Goal: Find contact information: Find contact information

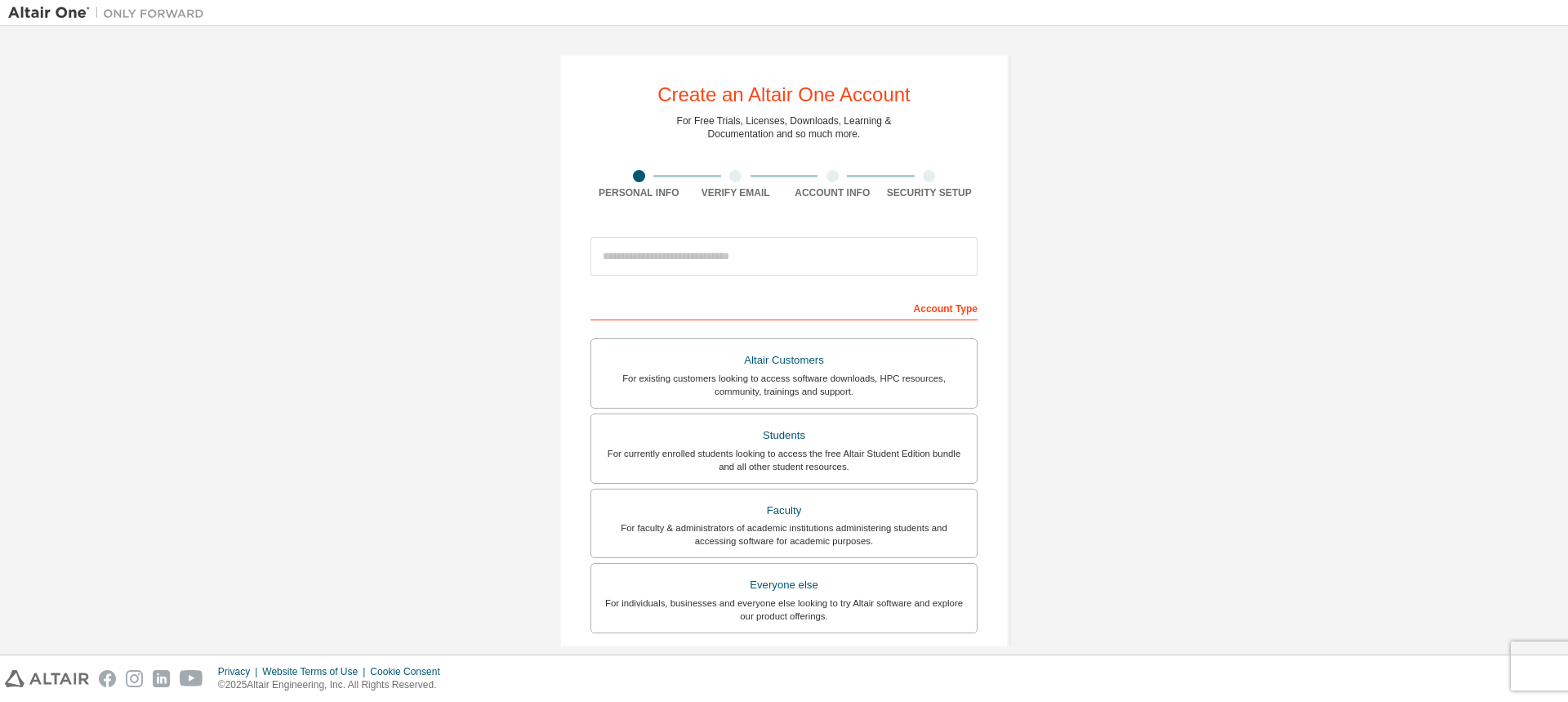
click at [49, 6] on img at bounding box center [110, 13] width 205 height 16
click at [50, 9] on img at bounding box center [110, 13] width 205 height 16
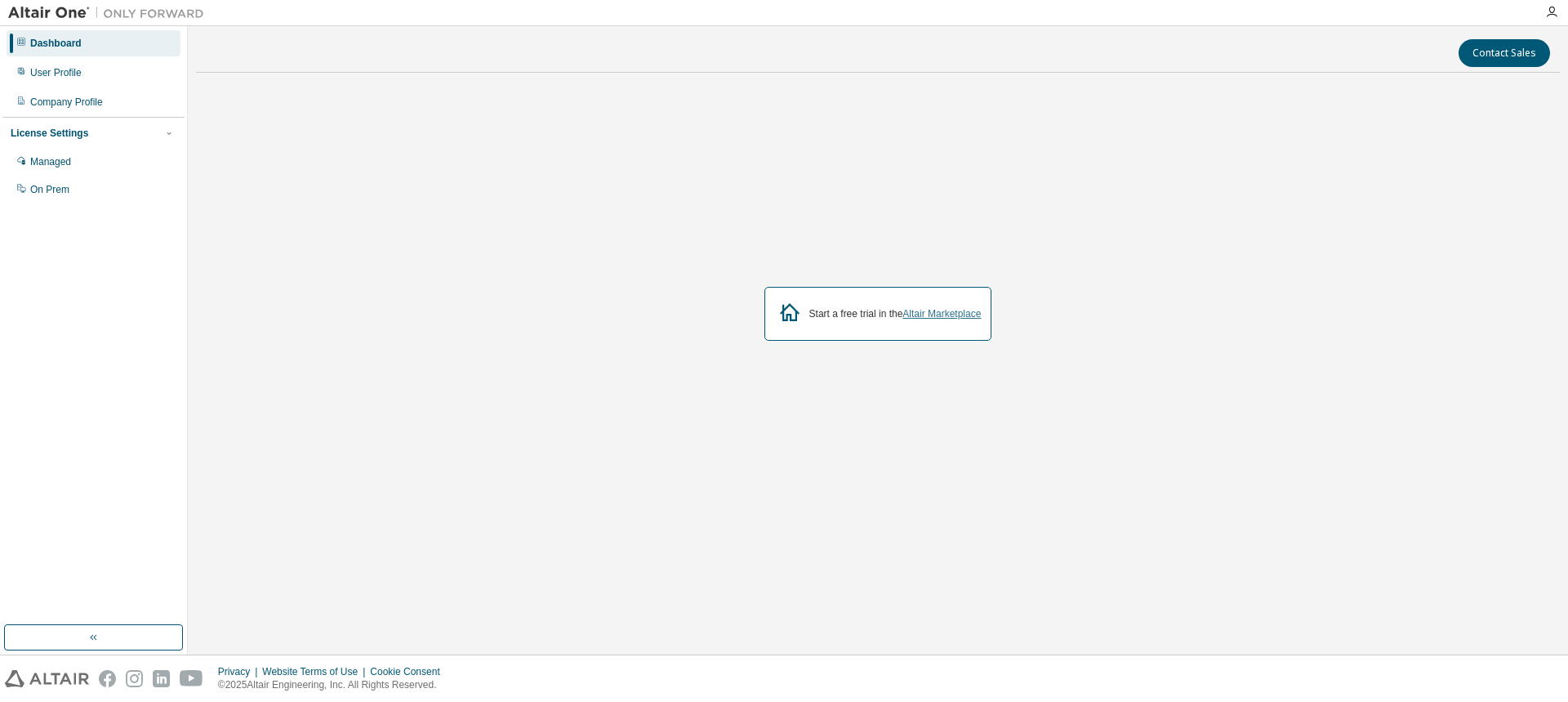
drag, startPoint x: 867, startPoint y: 320, endPoint x: 949, endPoint y: 319, distance: 82.0
click at [868, 320] on div "Start a free trial in the Altair Marketplace" at bounding box center [895, 313] width 172 height 13
click at [949, 319] on link "Altair Marketplace" at bounding box center [942, 313] width 79 height 12
click at [153, 71] on div "User Profile" at bounding box center [93, 72] width 174 height 26
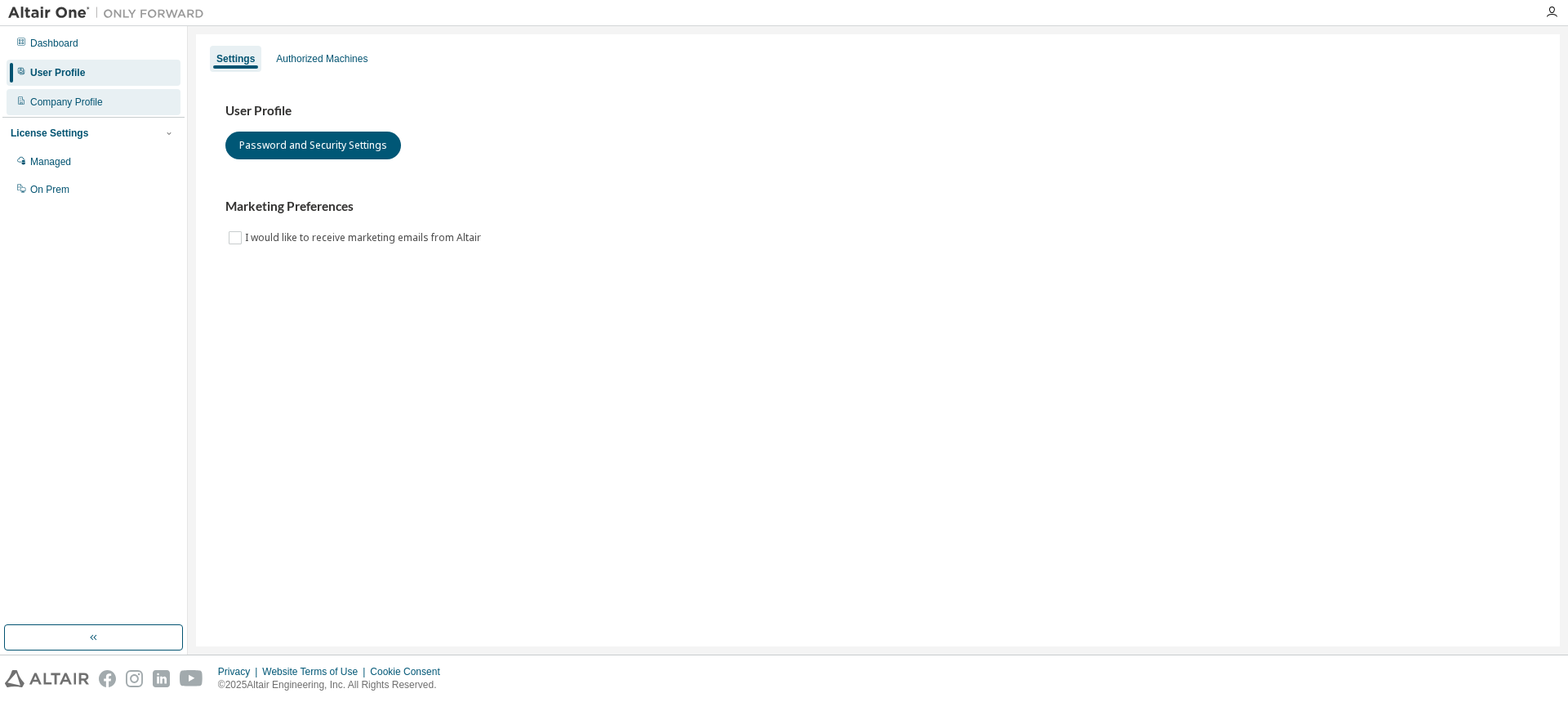
click at [151, 112] on div "Company Profile" at bounding box center [93, 101] width 174 height 26
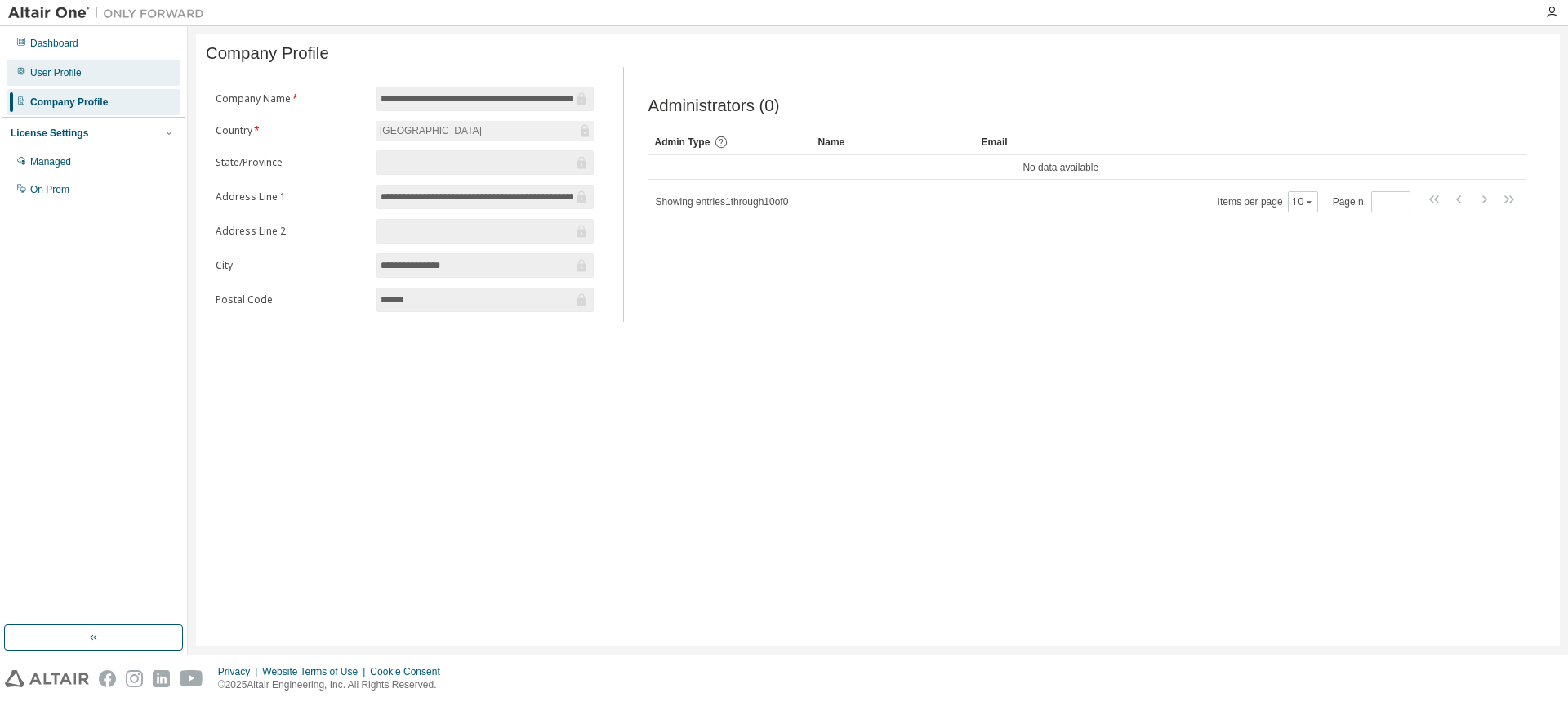
click at [138, 72] on div "User Profile" at bounding box center [93, 72] width 174 height 26
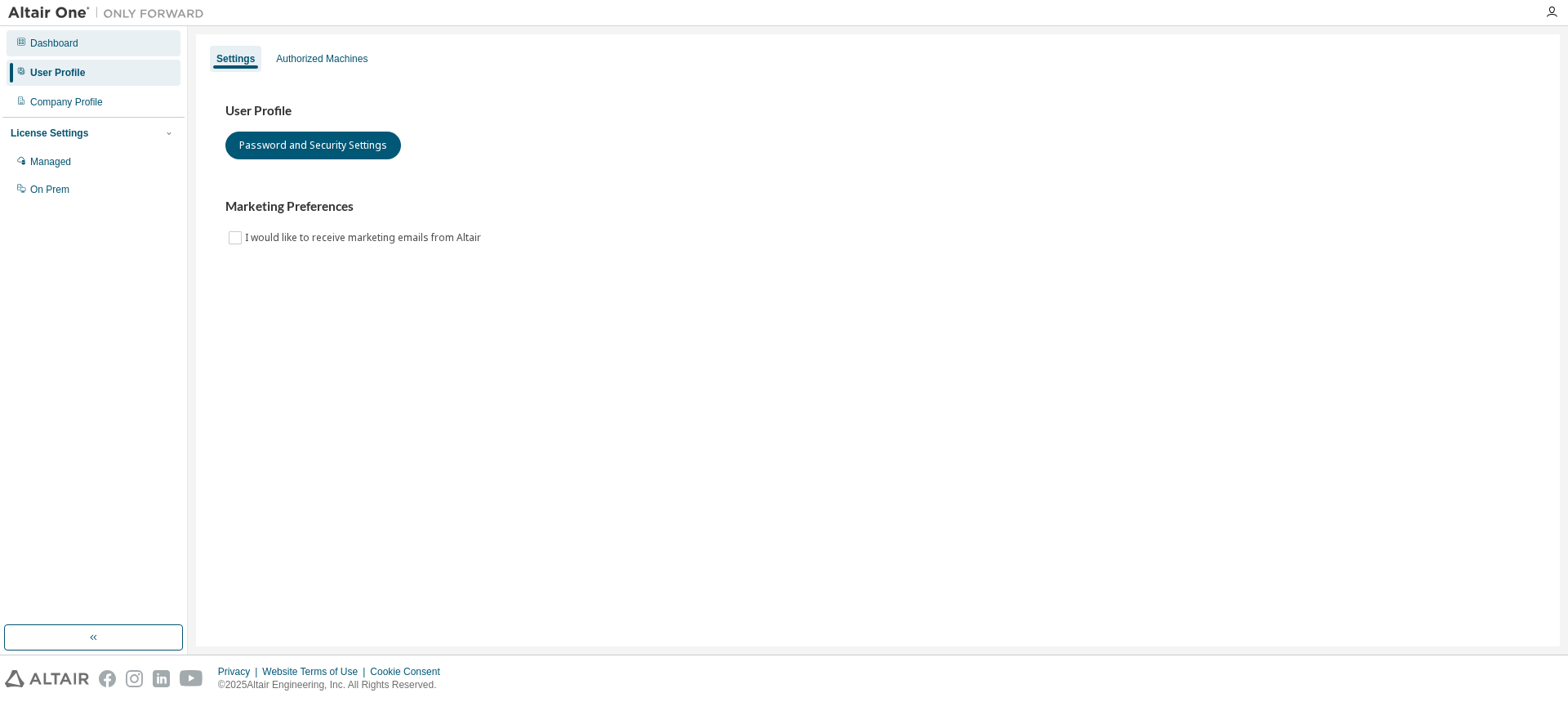
click at [138, 52] on div "Dashboard" at bounding box center [93, 43] width 174 height 26
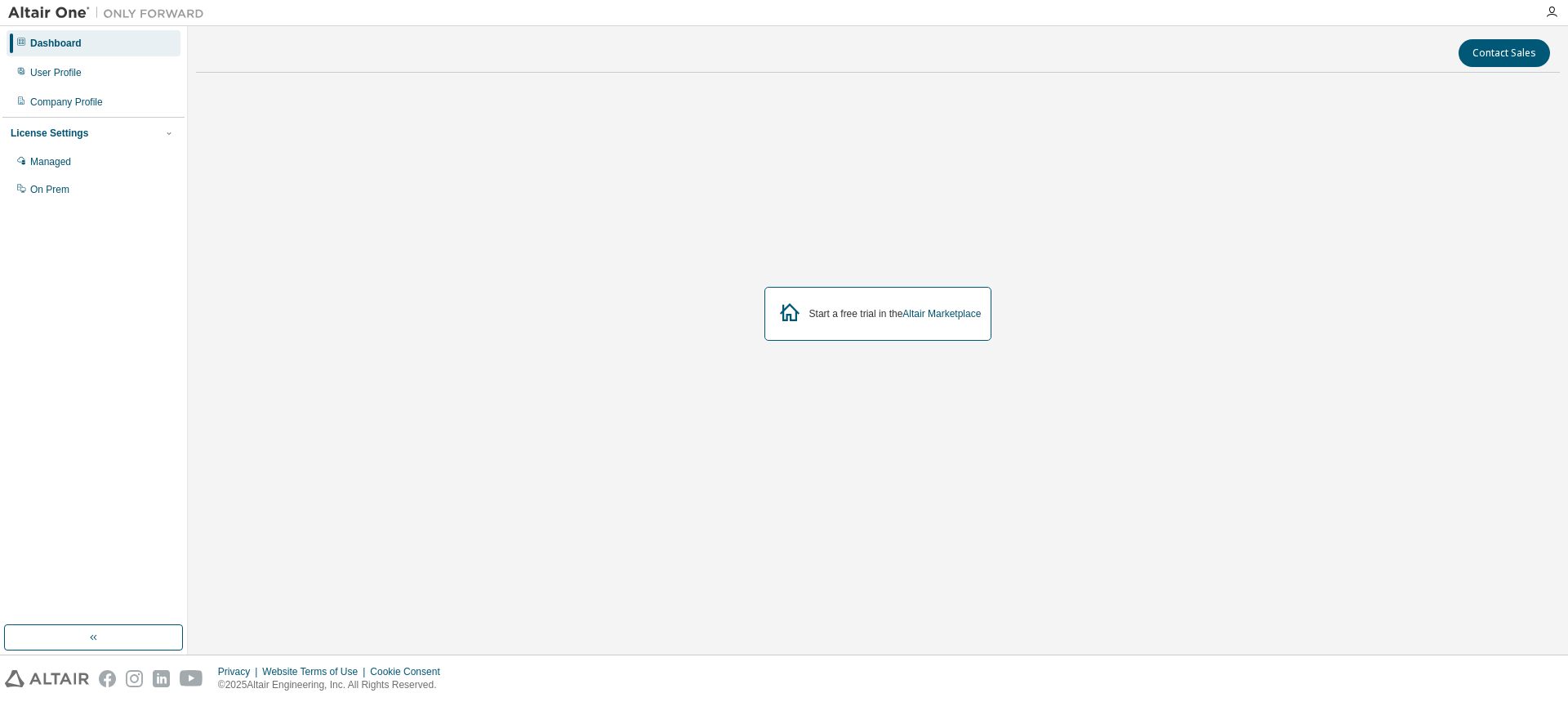
click at [848, 314] on div "Start a free trial in the Altair Marketplace" at bounding box center [895, 313] width 172 height 13
click at [1501, 63] on button "Contact Sales" at bounding box center [1504, 53] width 91 height 28
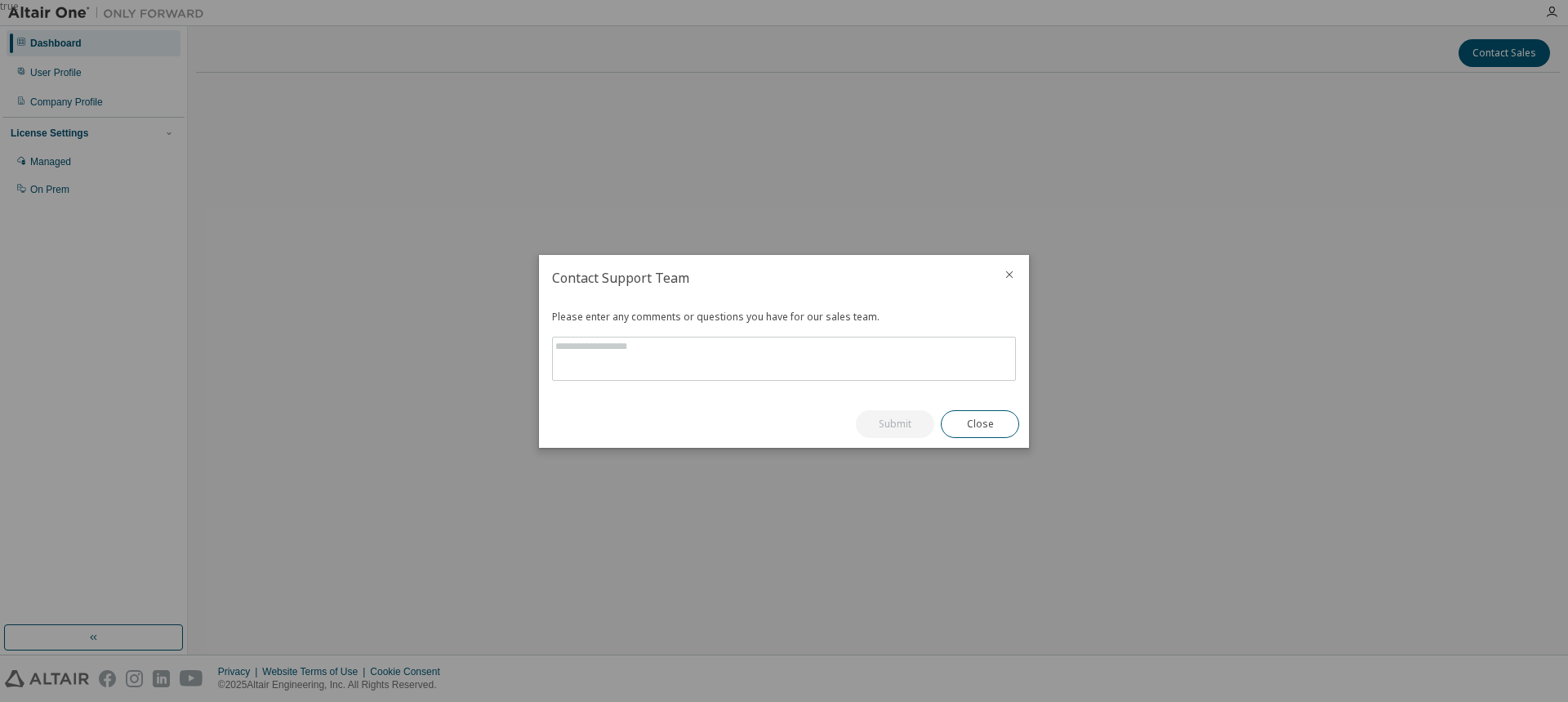
click at [1391, 19] on div "true" at bounding box center [784, 351] width 1568 height 702
drag, startPoint x: 1396, startPoint y: 44, endPoint x: 1391, endPoint y: 32, distance: 13.0
click at [1394, 39] on div "true" at bounding box center [784, 351] width 1568 height 702
click at [1275, 103] on div "true" at bounding box center [784, 351] width 1568 height 702
